Goal: Complete application form: Complete application form

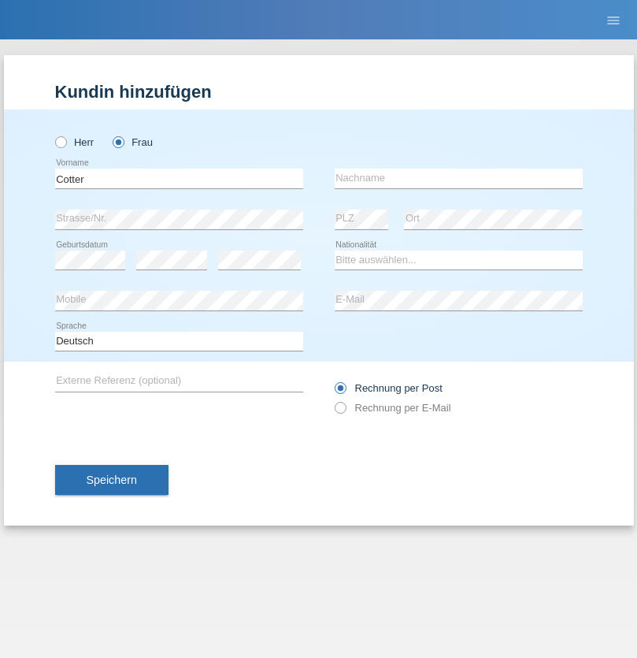
type input "Cotter"
click at [459, 178] on input "text" at bounding box center [459, 179] width 248 height 20
type input "Géraldine"
select select "CH"
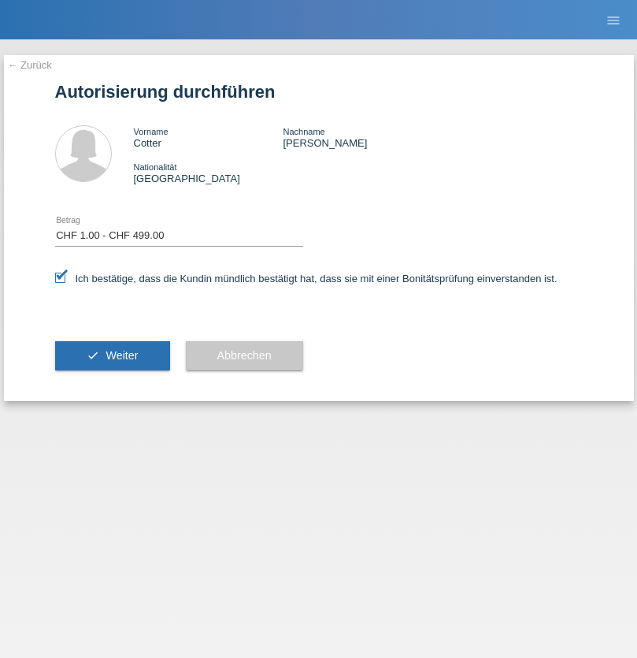
select select "1"
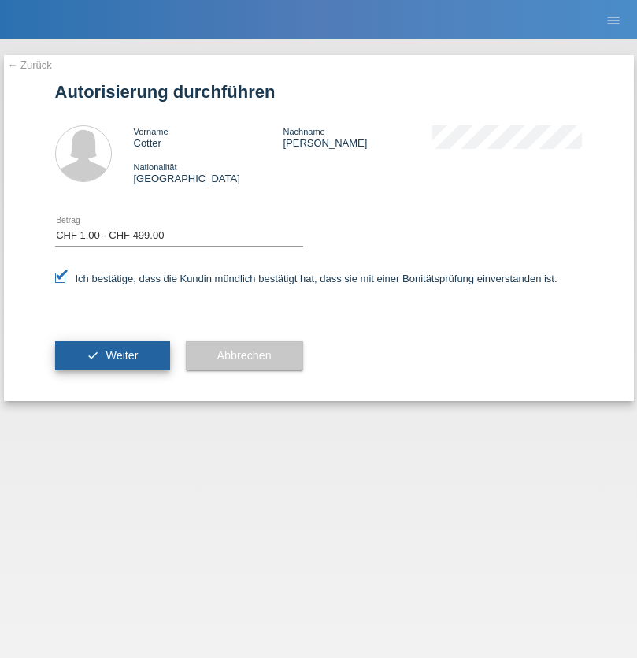
click at [112, 355] on span "Weiter" at bounding box center [122, 355] width 32 height 13
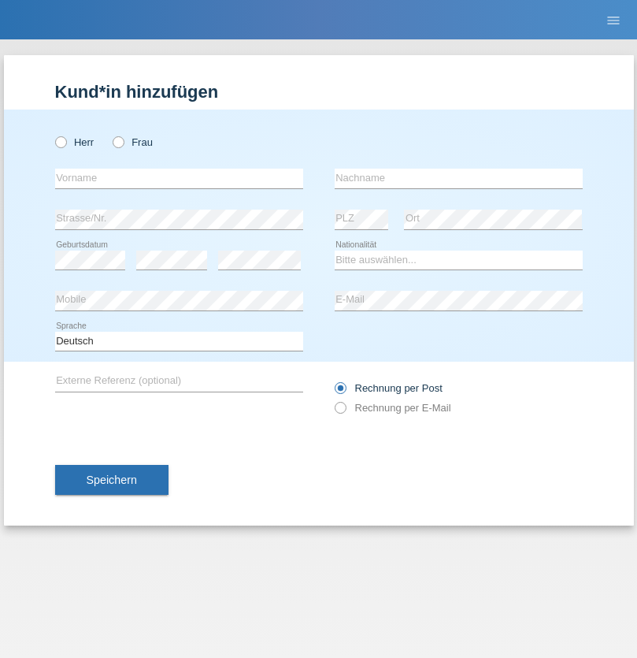
radio input "true"
click at [179, 178] on input "text" at bounding box center [179, 179] width 248 height 20
type input "Patrik"
click at [459, 178] on input "text" at bounding box center [459, 179] width 248 height 20
type input "Becker"
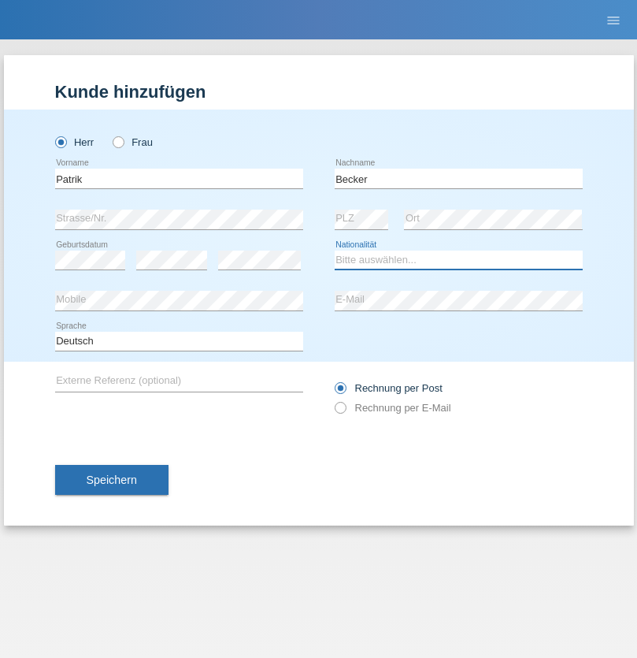
select select "CH"
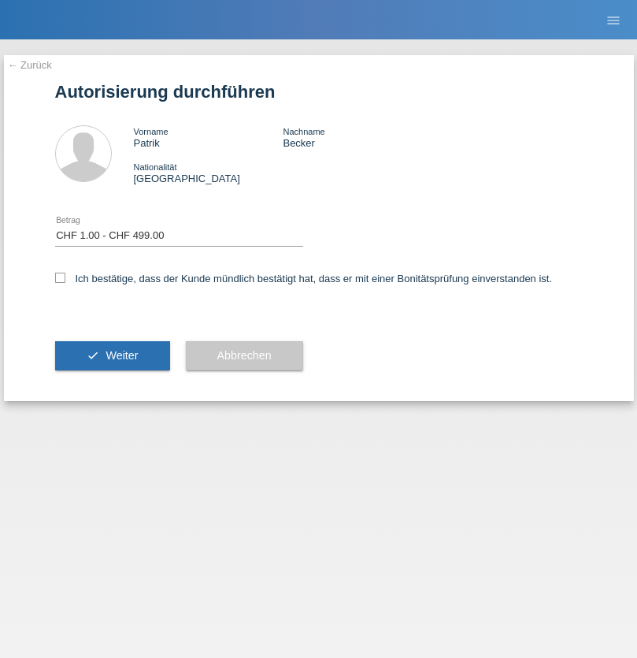
select select "1"
checkbox input "true"
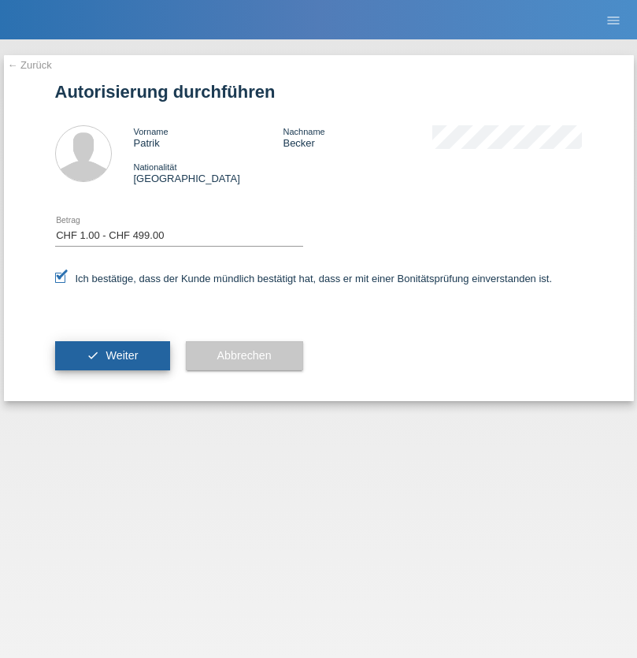
click at [112, 355] on span "Weiter" at bounding box center [122, 355] width 32 height 13
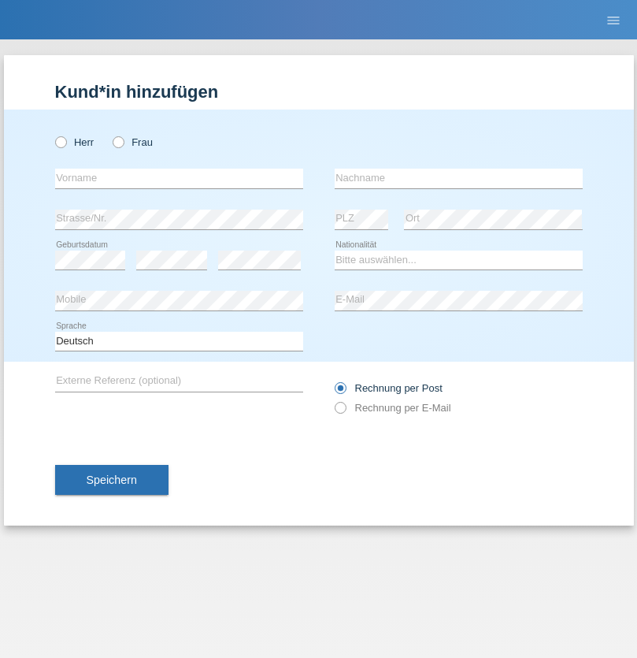
radio input "true"
click at [179, 178] on input "text" at bounding box center [179, 179] width 248 height 20
type input "[PERSON_NAME]"
click at [459, 178] on input "text" at bounding box center [459, 179] width 248 height 20
type input "Lasiu"
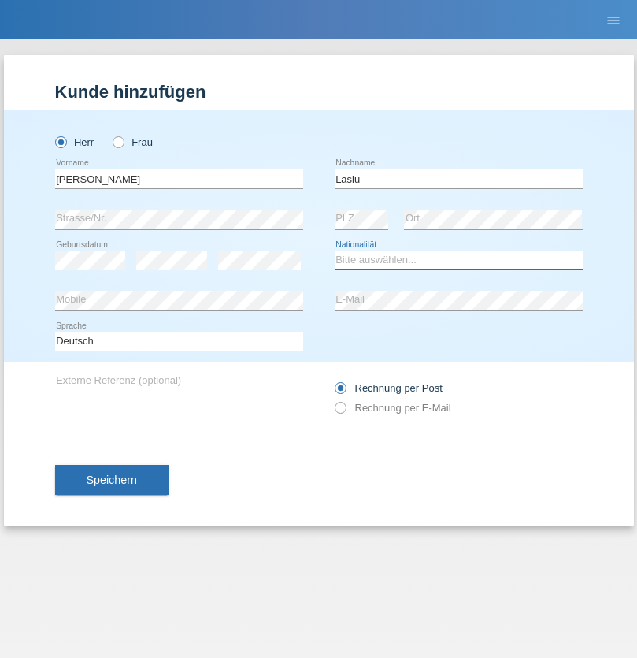
select select "CH"
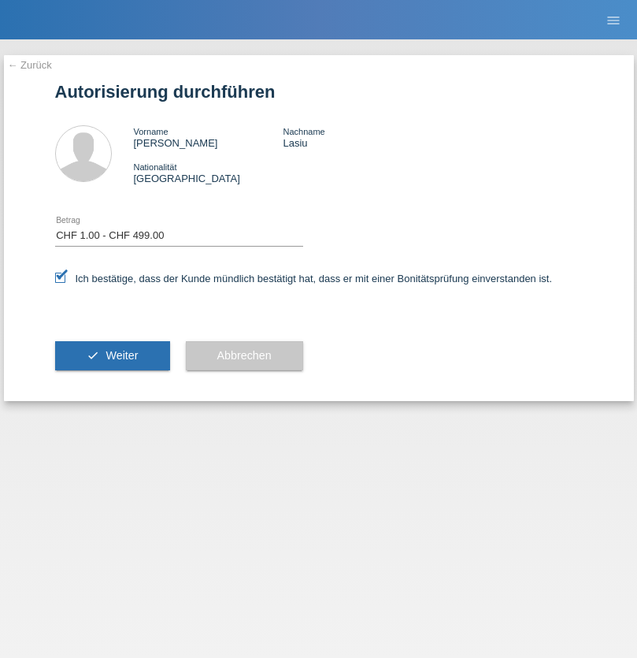
select select "1"
click at [112, 355] on span "Weiter" at bounding box center [122, 355] width 32 height 13
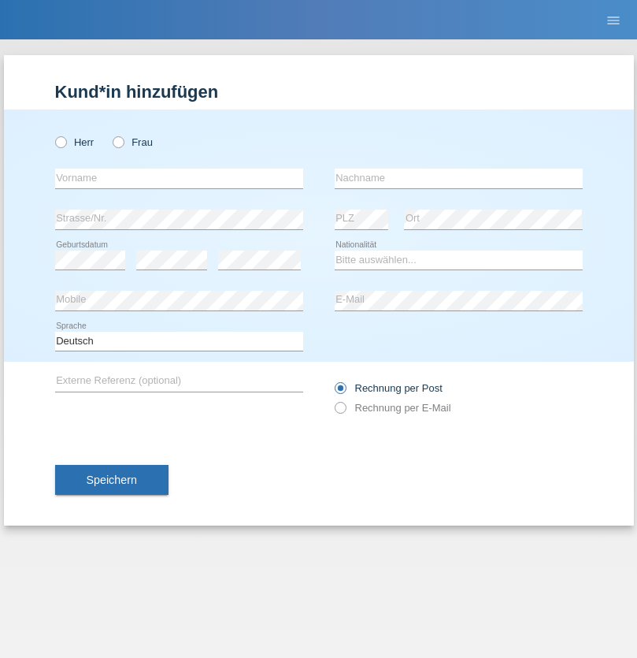
radio input "true"
click at [179, 178] on input "text" at bounding box center [179, 179] width 248 height 20
type input "[PERSON_NAME]"
click at [459, 178] on input "text" at bounding box center [459, 179] width 248 height 20
type input "Haidu"
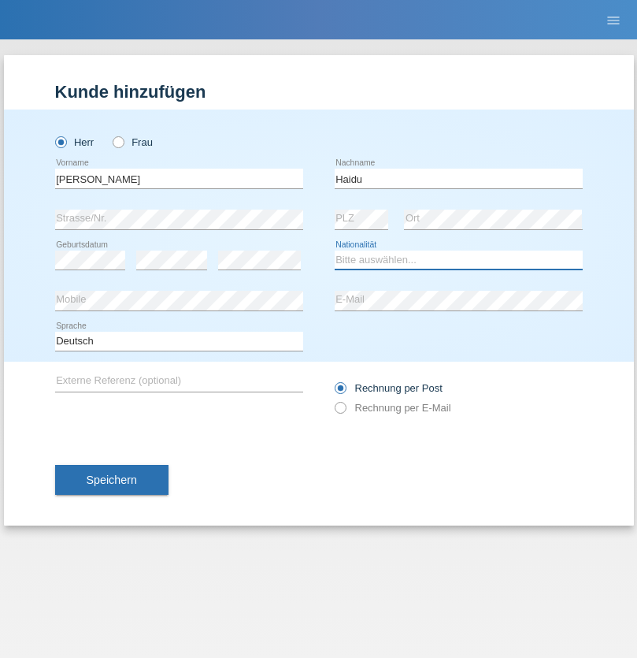
select select "OM"
select select "C"
select select "15"
select select "06"
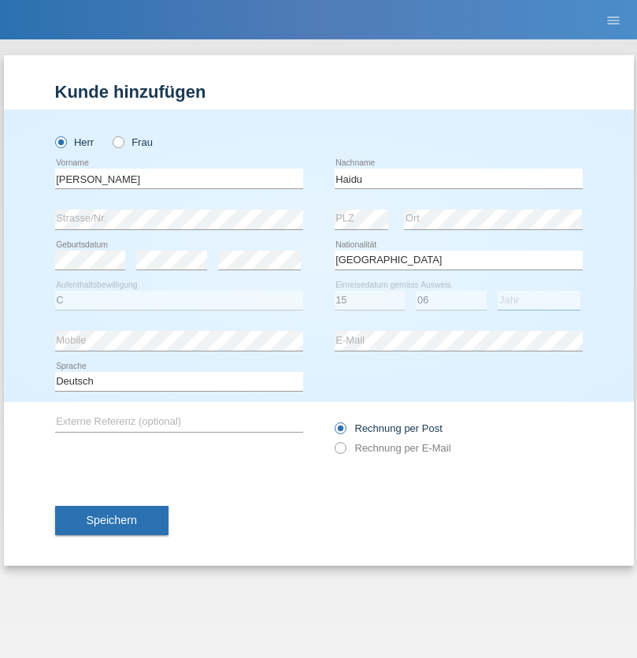
select select "2012"
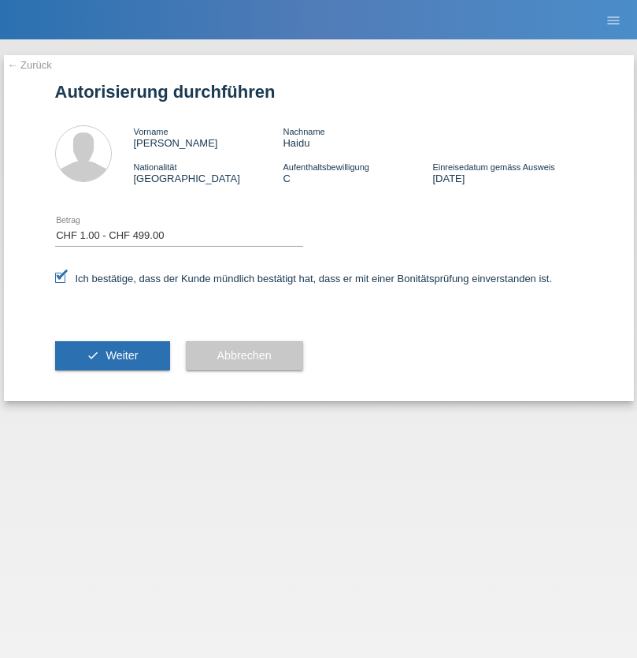
select select "1"
click at [112, 355] on span "Weiter" at bounding box center [122, 355] width 32 height 13
